Goal: Book appointment/travel/reservation

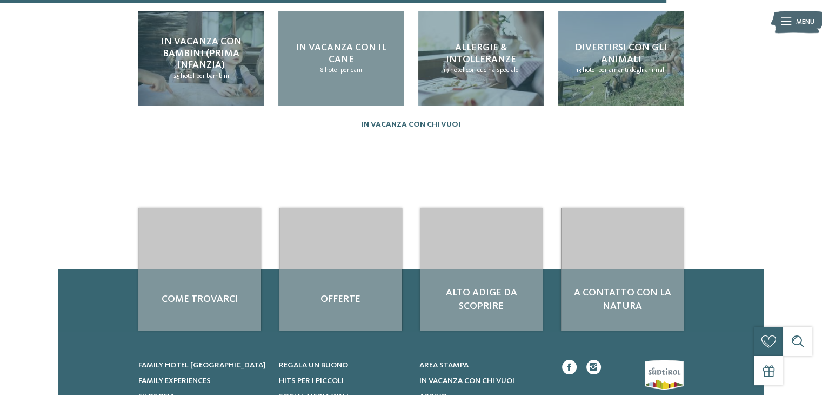
scroll to position [1059, 0]
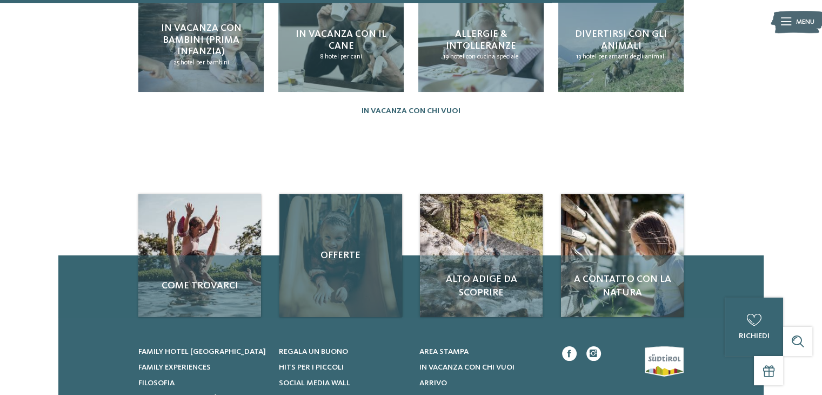
click at [352, 273] on div "Offerte" at bounding box center [340, 255] width 123 height 123
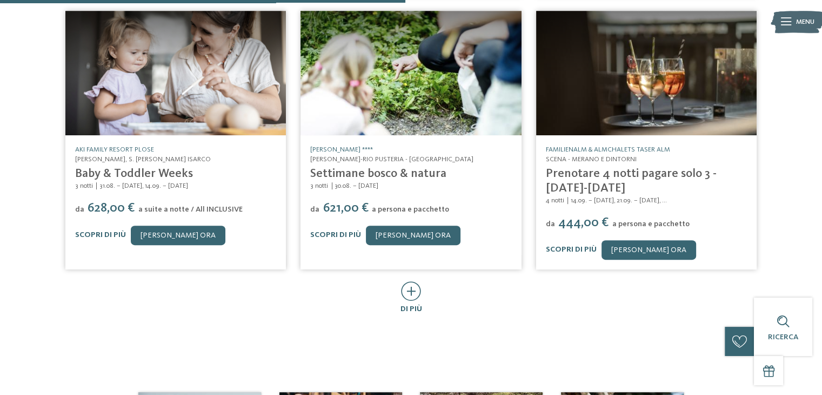
scroll to position [584, 0]
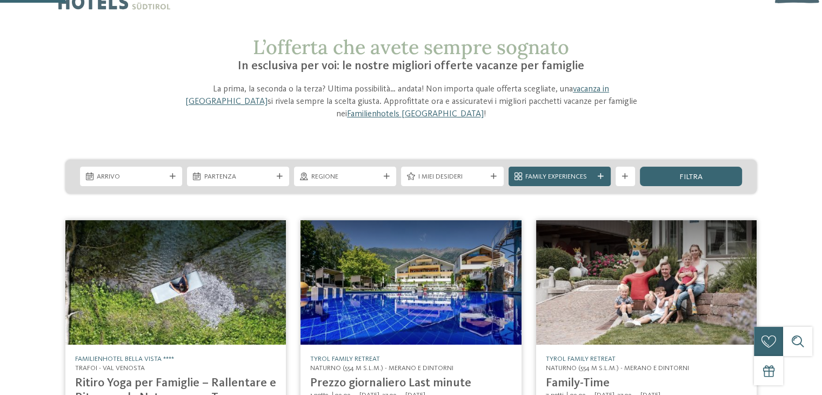
scroll to position [0, 0]
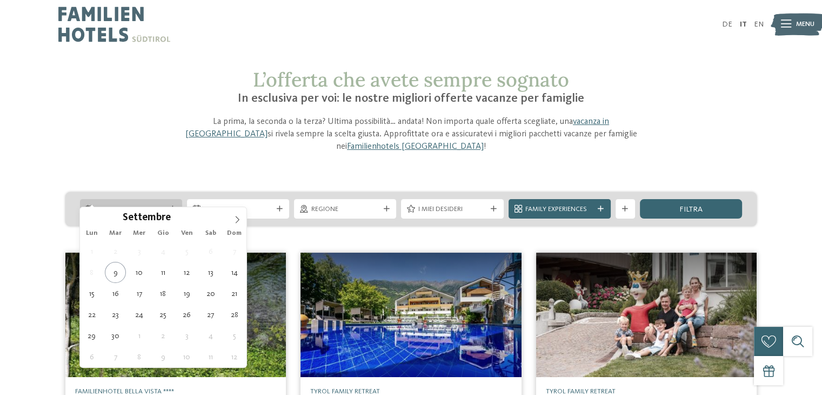
click at [175, 206] on icon at bounding box center [173, 209] width 6 height 6
click at [235, 221] on icon at bounding box center [237, 220] width 8 height 8
type div "[DATE]"
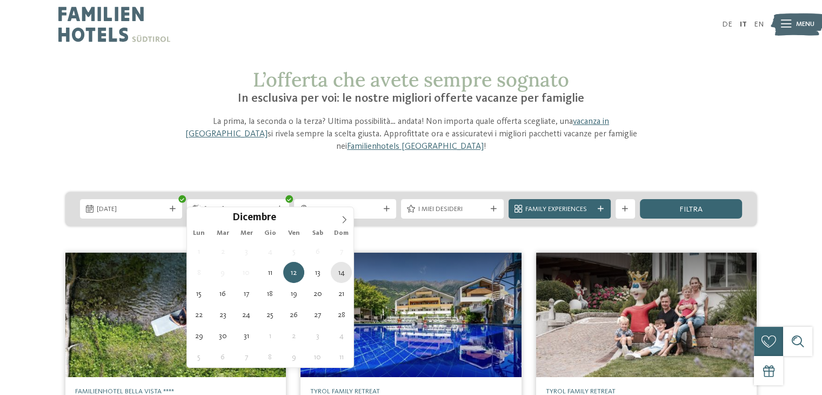
type div "[DATE]"
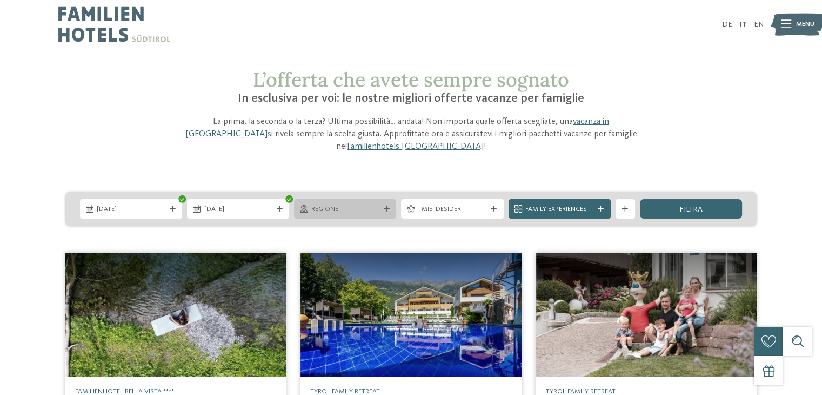
click at [379, 204] on span "Regione" at bounding box center [345, 209] width 68 height 10
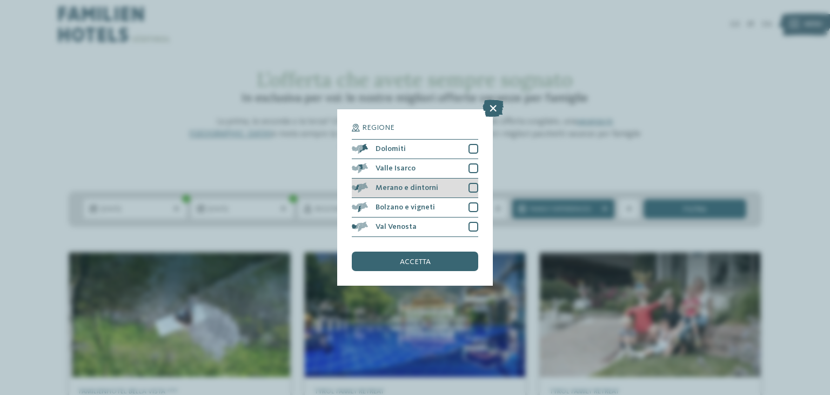
click at [473, 185] on div at bounding box center [474, 188] width 10 height 10
click at [423, 264] on span "accetta" at bounding box center [415, 262] width 31 height 8
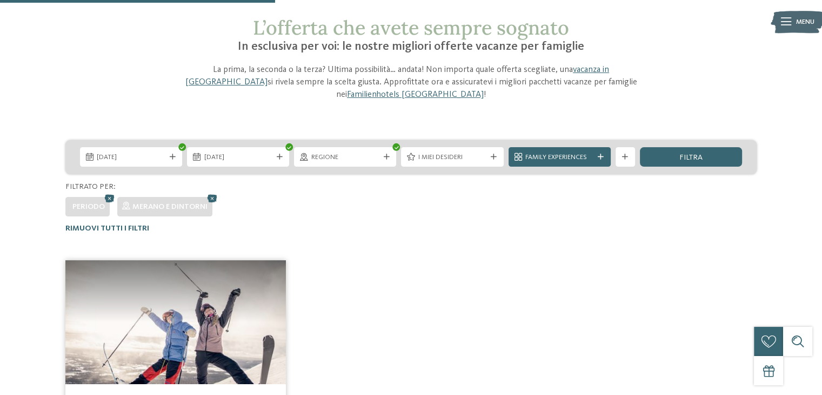
scroll to position [27, 0]
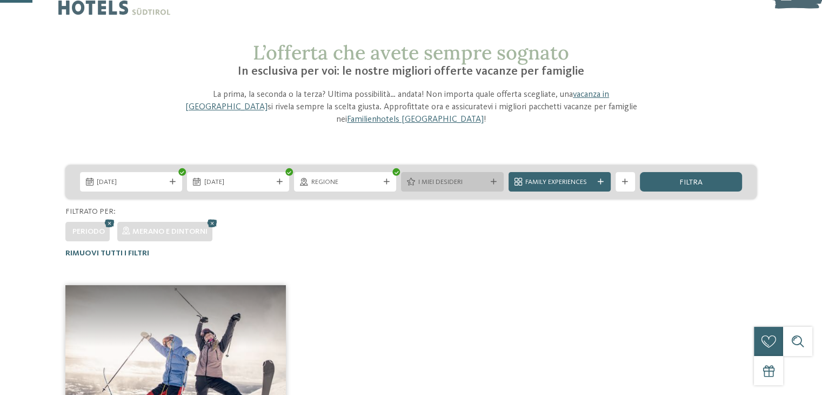
click at [457, 178] on div "I miei desideri" at bounding box center [452, 181] width 102 height 19
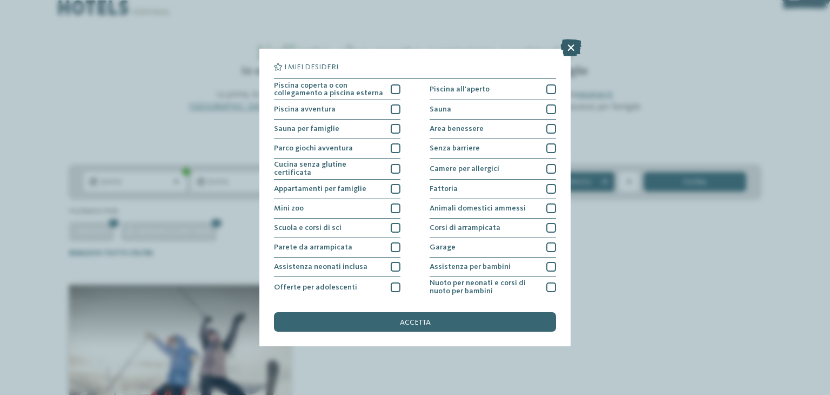
click at [573, 48] on icon at bounding box center [570, 47] width 21 height 17
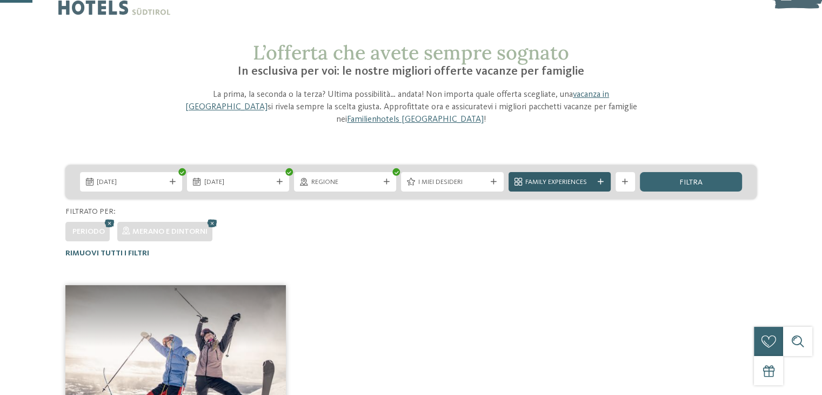
click at [562, 177] on span "Family Experiences" at bounding box center [559, 182] width 68 height 10
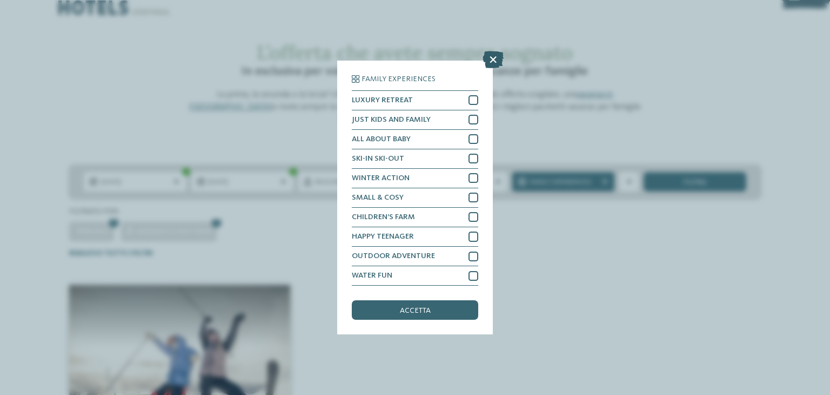
click at [496, 61] on icon at bounding box center [493, 59] width 21 height 17
